Goal: Navigation & Orientation: Find specific page/section

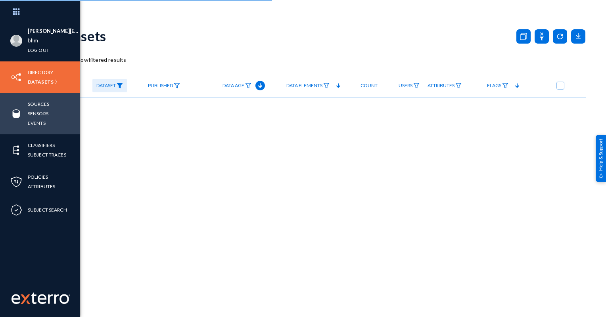
click at [36, 114] on link "Sensors" at bounding box center [38, 113] width 21 height 9
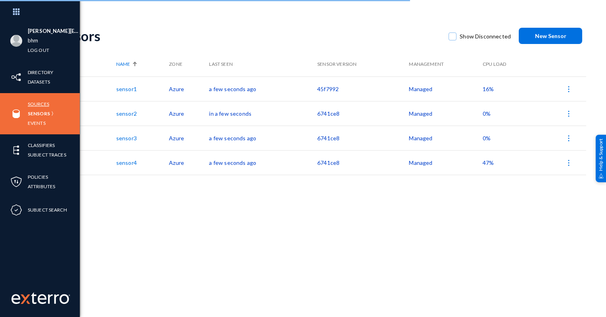
click at [38, 103] on link "Sources" at bounding box center [38, 103] width 21 height 9
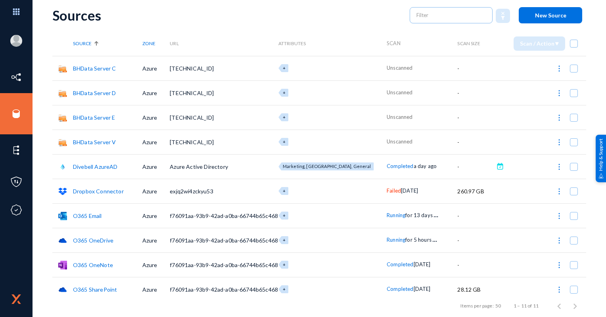
scroll to position [52, 0]
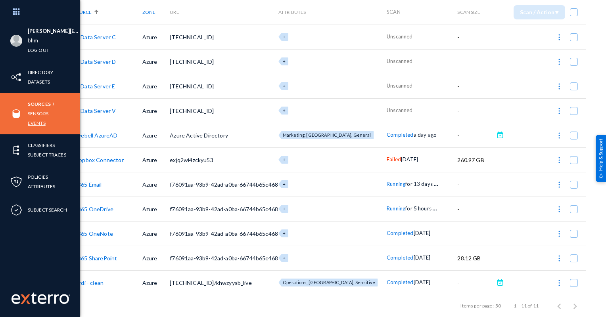
click at [42, 123] on link "Events" at bounding box center [37, 123] width 18 height 9
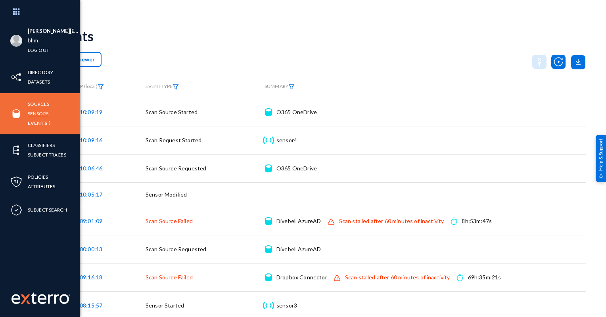
click at [47, 114] on link "Sensors" at bounding box center [38, 113] width 21 height 9
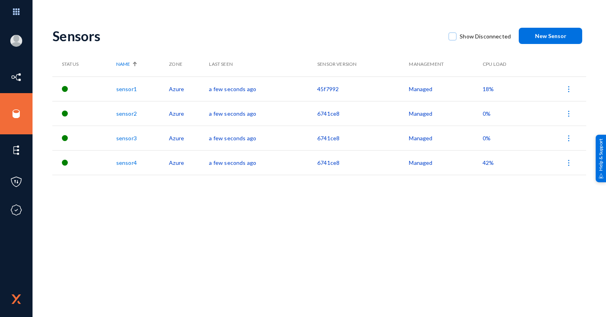
click at [133, 171] on td "sensor4" at bounding box center [142, 162] width 53 height 25
click at [132, 163] on link "sensor4" at bounding box center [126, 162] width 21 height 7
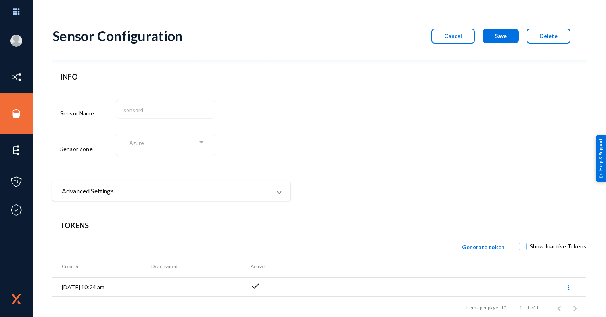
click at [125, 194] on mat-panel-title "Advanced Settings" at bounding box center [166, 191] width 209 height 10
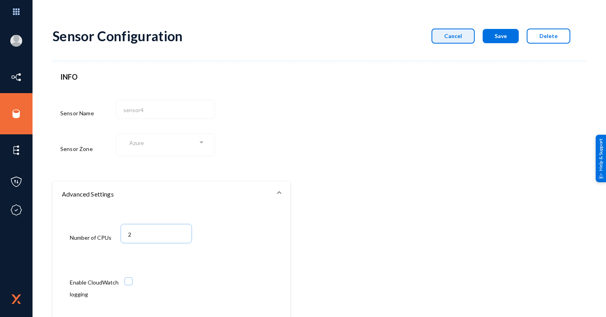
click at [457, 34] on span "Cancel" at bounding box center [453, 36] width 18 height 7
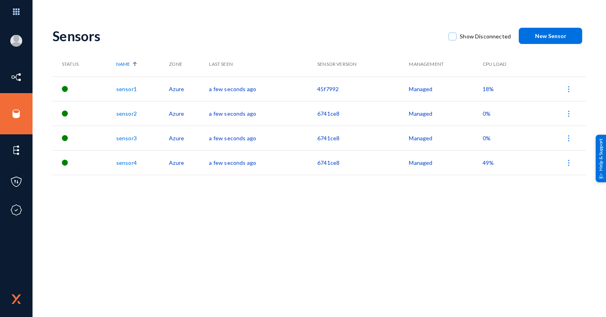
click at [128, 113] on link "sensor2" at bounding box center [126, 113] width 21 height 7
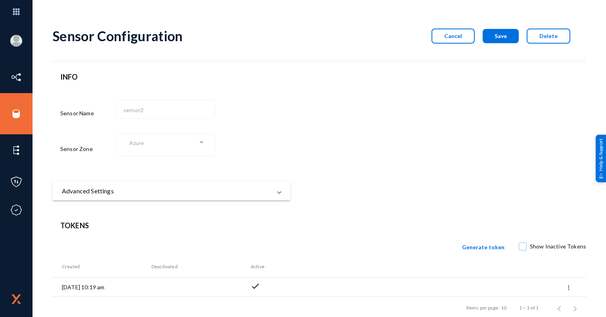
click at [256, 193] on mat-panel-title "Advanced Settings" at bounding box center [166, 191] width 209 height 10
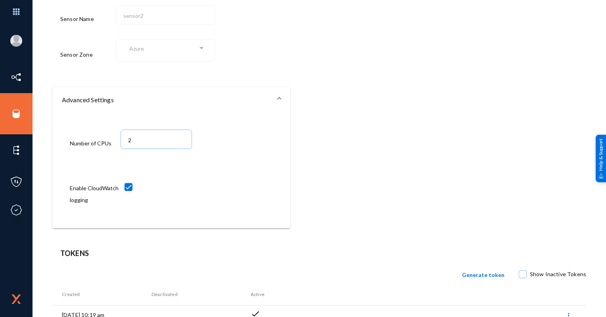
scroll to position [136, 0]
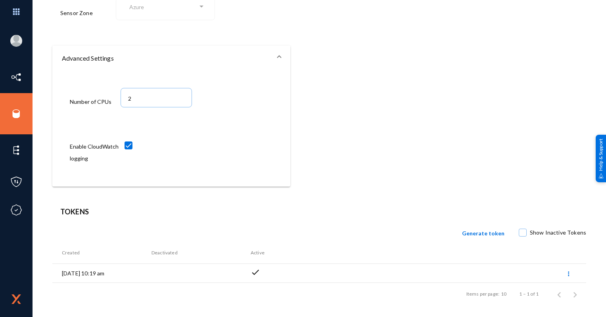
click at [273, 48] on mat-expansion-panel-header "Advanced Settings" at bounding box center [171, 58] width 238 height 25
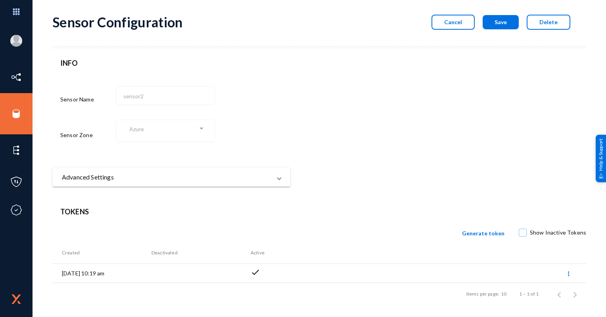
scroll to position [14, 0]
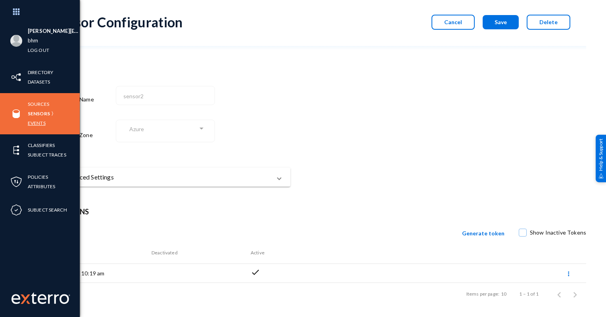
click at [39, 121] on link "Events" at bounding box center [37, 123] width 18 height 9
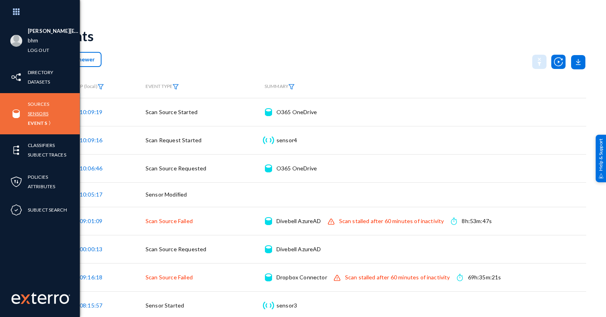
click at [40, 117] on link "Sensors" at bounding box center [38, 113] width 21 height 9
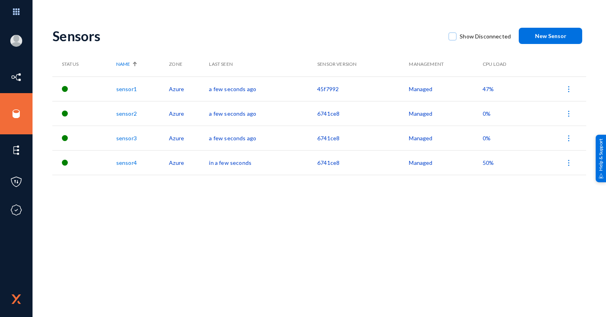
click at [127, 117] on td "sensor2" at bounding box center [142, 113] width 53 height 25
click at [130, 114] on link "sensor2" at bounding box center [126, 113] width 21 height 7
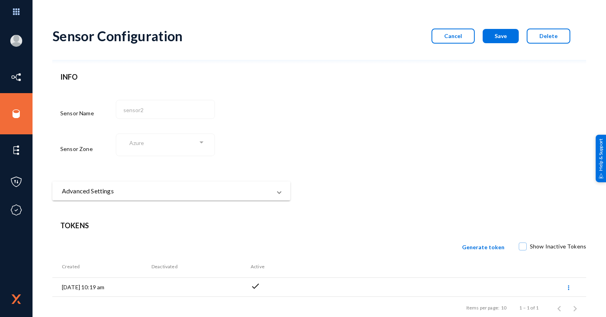
click at [196, 197] on mat-expansion-panel-header "Advanced Settings" at bounding box center [171, 191] width 238 height 19
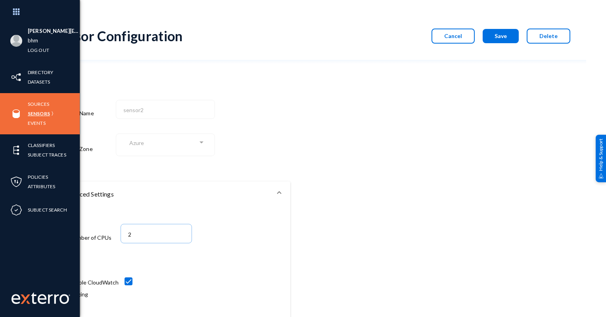
click at [37, 113] on link "Sensors" at bounding box center [39, 113] width 22 height 9
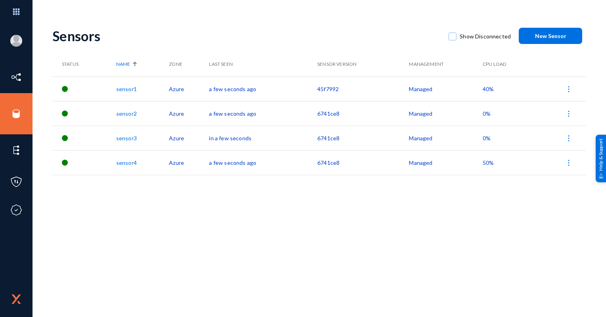
click at [131, 92] on td "sensor1" at bounding box center [142, 89] width 53 height 25
click at [130, 91] on link "sensor1" at bounding box center [126, 89] width 21 height 7
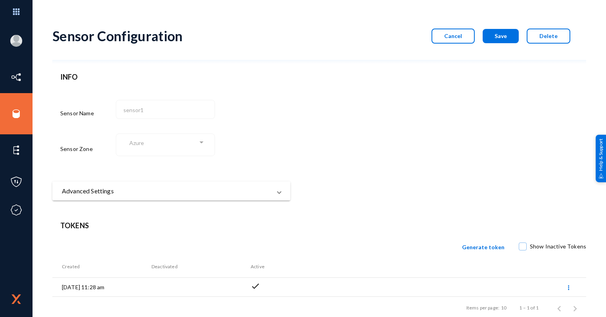
click at [146, 187] on mat-panel-title "Advanced Settings" at bounding box center [166, 191] width 209 height 10
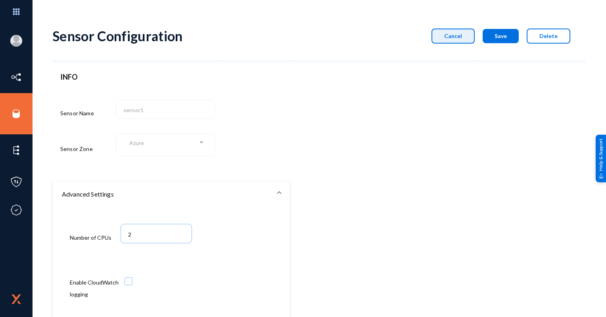
click at [448, 35] on span "Cancel" at bounding box center [453, 36] width 18 height 7
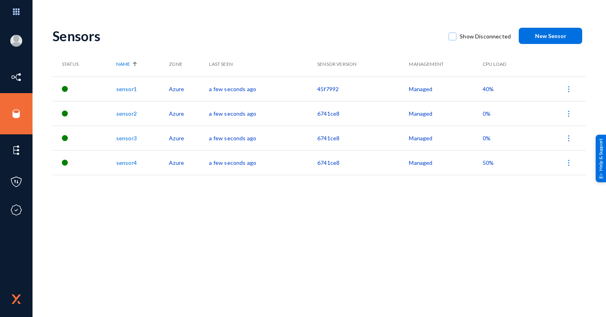
click at [125, 99] on td "sensor1" at bounding box center [142, 89] width 53 height 25
click at [126, 92] on link "sensor1" at bounding box center [126, 89] width 21 height 7
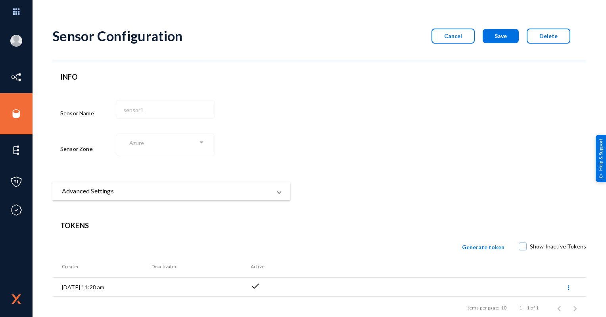
click at [277, 193] on span at bounding box center [278, 191] width 3 height 10
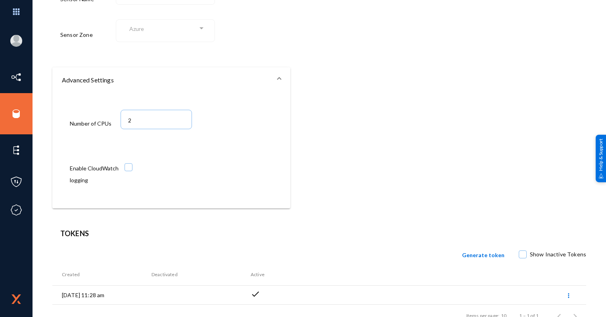
scroll to position [119, 0]
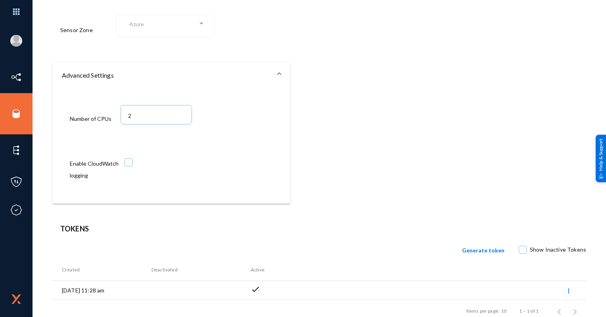
click at [275, 72] on span "Advanced Settings" at bounding box center [170, 76] width 216 height 10
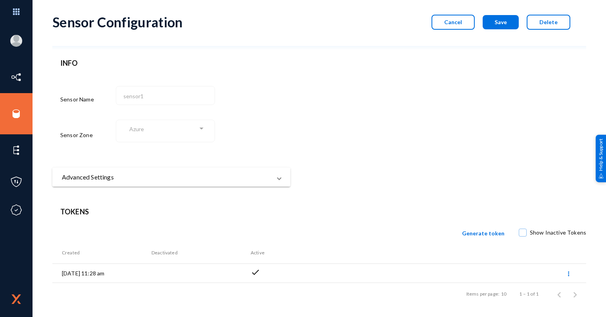
scroll to position [14, 0]
